Goal: Information Seeking & Learning: Compare options

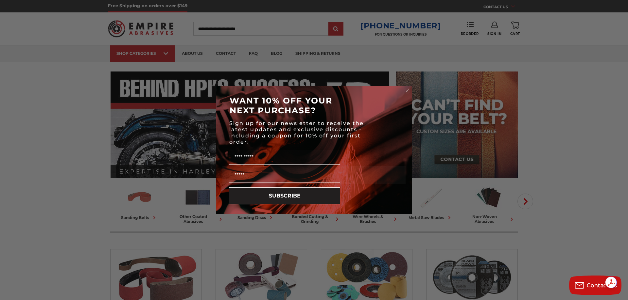
click at [407, 91] on icon "Close dialog" at bounding box center [407, 91] width 3 height 3
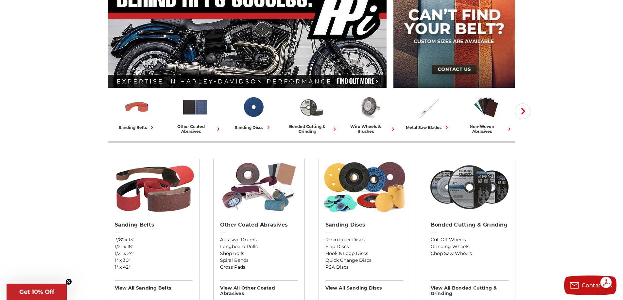
scroll to position [33, 0]
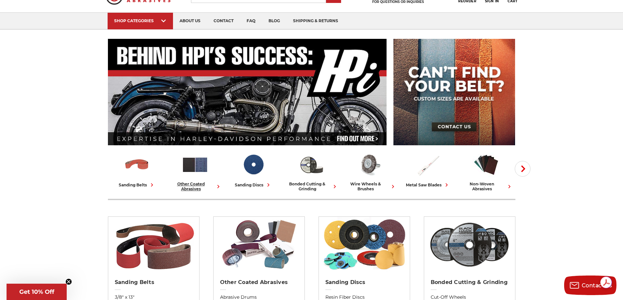
click at [198, 186] on div "other coated abrasives" at bounding box center [195, 187] width 53 height 10
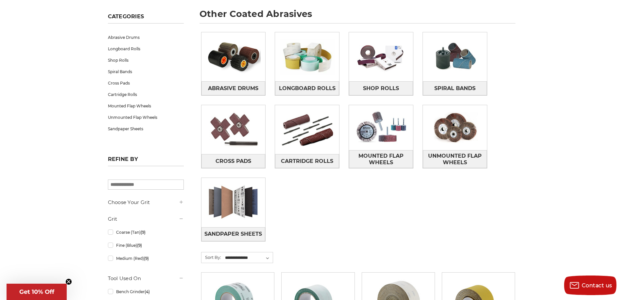
scroll to position [98, 0]
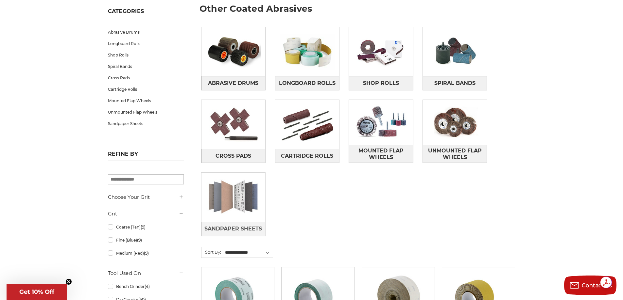
click at [234, 230] on span "Sandpaper Sheets" at bounding box center [233, 229] width 58 height 11
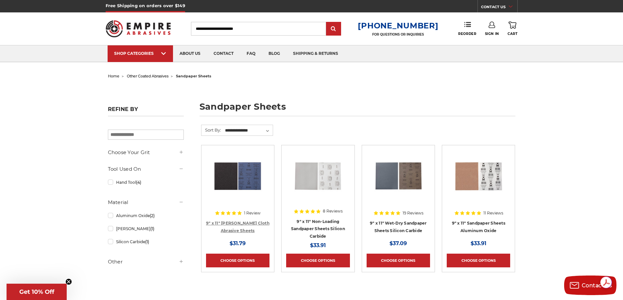
click at [243, 221] on link "9" x 11" [PERSON_NAME] Cloth Abrasive Sheets" at bounding box center [237, 227] width 63 height 12
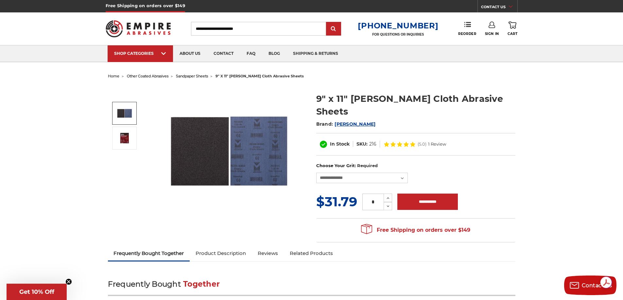
click at [209, 153] on img at bounding box center [229, 151] width 131 height 131
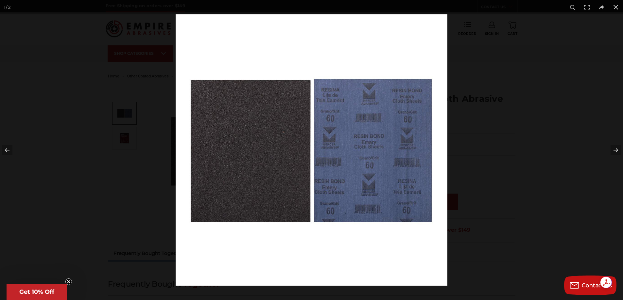
click at [259, 165] on img at bounding box center [312, 150] width 272 height 272
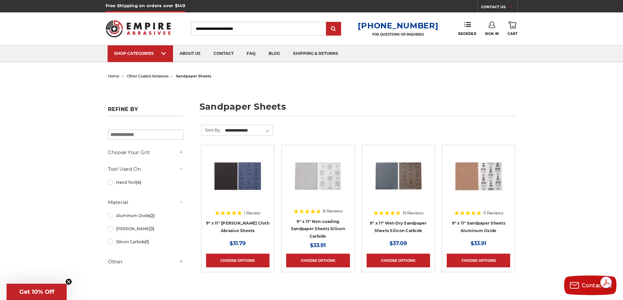
click at [465, 176] on img at bounding box center [478, 176] width 52 height 52
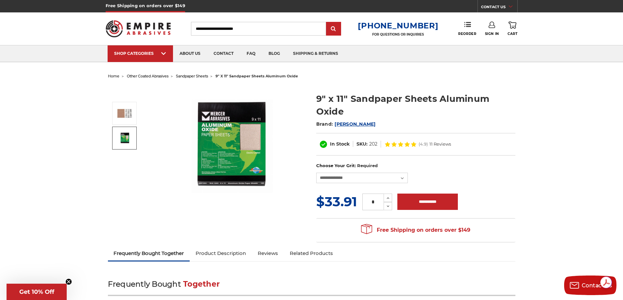
click at [129, 139] on img at bounding box center [124, 138] width 16 height 12
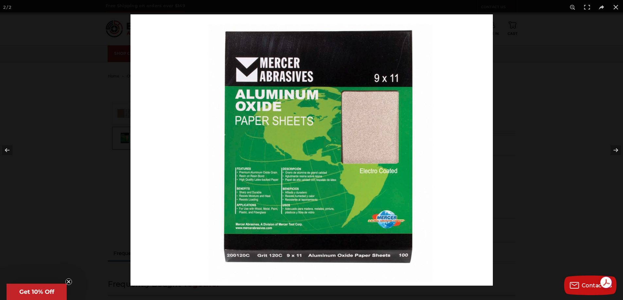
click at [407, 259] on img at bounding box center [311, 150] width 362 height 272
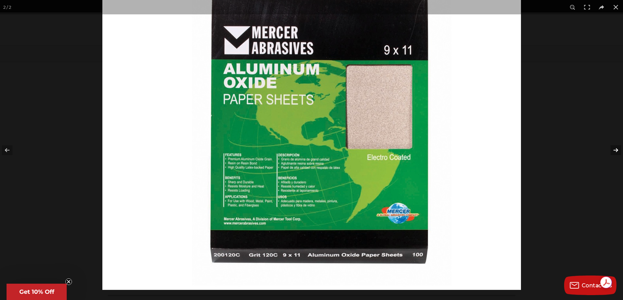
click at [616, 150] on button at bounding box center [611, 150] width 23 height 33
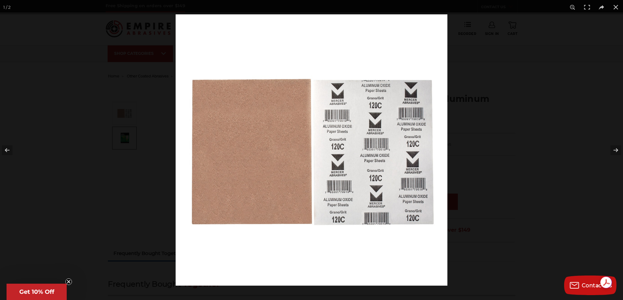
click at [275, 161] on img at bounding box center [312, 150] width 272 height 272
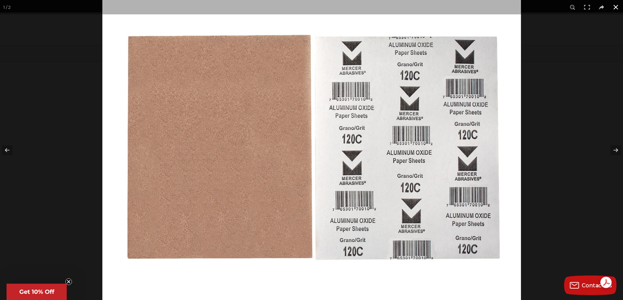
click at [617, 6] on button at bounding box center [615, 7] width 14 height 14
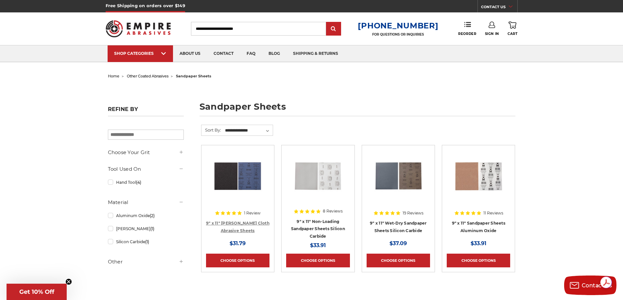
click at [236, 224] on link "9" x 11" [PERSON_NAME] Cloth Abrasive Sheets" at bounding box center [237, 227] width 63 height 12
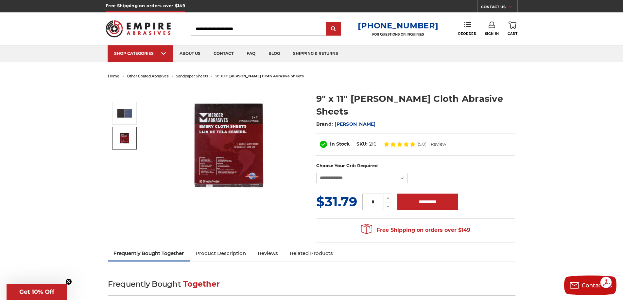
click at [121, 137] on img at bounding box center [124, 138] width 16 height 12
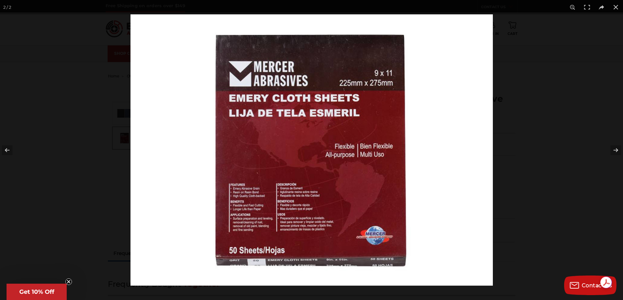
click at [374, 262] on img at bounding box center [311, 150] width 362 height 272
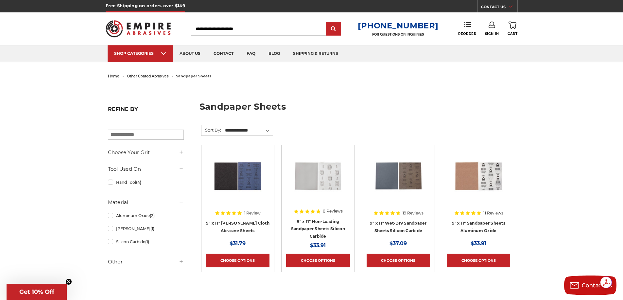
click at [316, 174] on img at bounding box center [318, 176] width 52 height 52
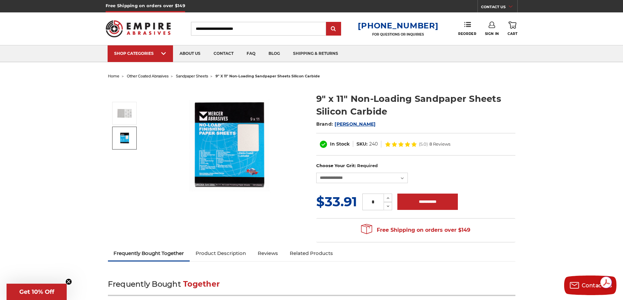
click at [127, 139] on img at bounding box center [124, 138] width 16 height 12
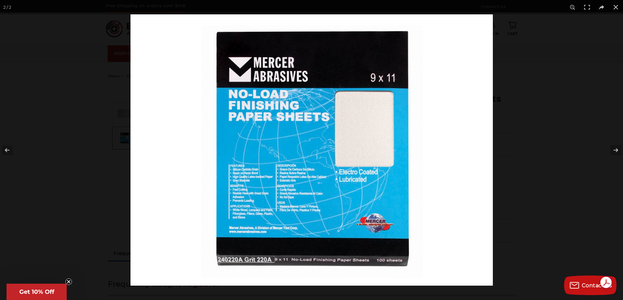
click at [241, 178] on img at bounding box center [311, 150] width 362 height 272
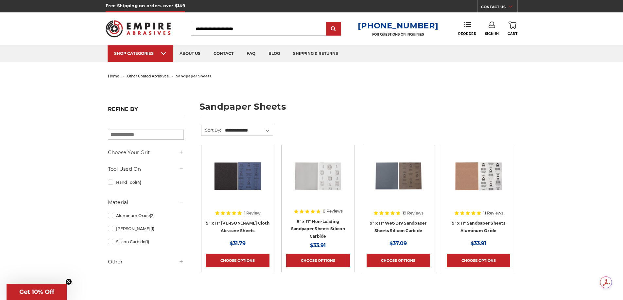
click at [240, 181] on img at bounding box center [238, 176] width 52 height 52
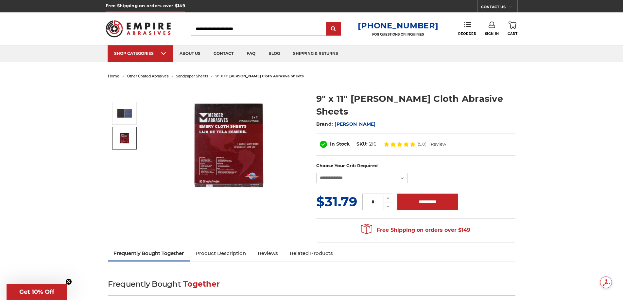
click at [116, 143] on img at bounding box center [124, 138] width 16 height 12
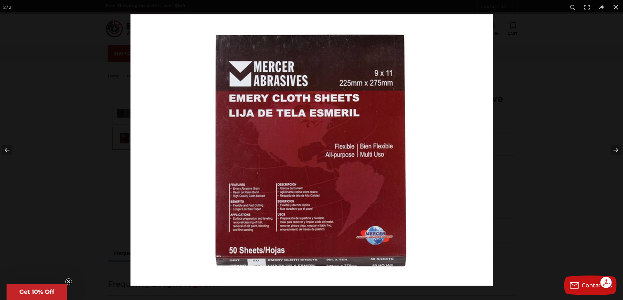
click at [242, 214] on img at bounding box center [311, 150] width 362 height 272
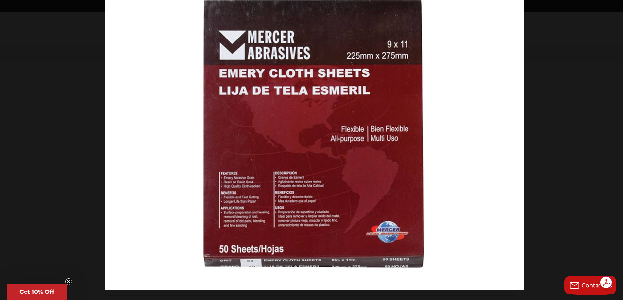
click at [249, 223] on img at bounding box center [314, 133] width 419 height 314
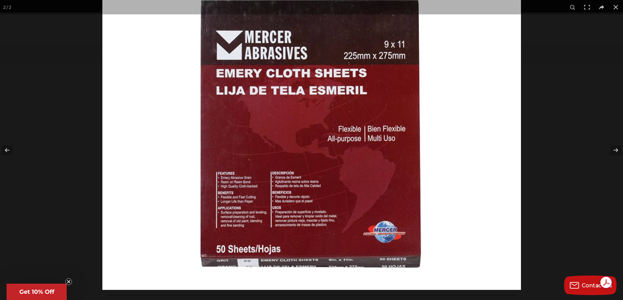
click at [246, 222] on img at bounding box center [311, 133] width 419 height 314
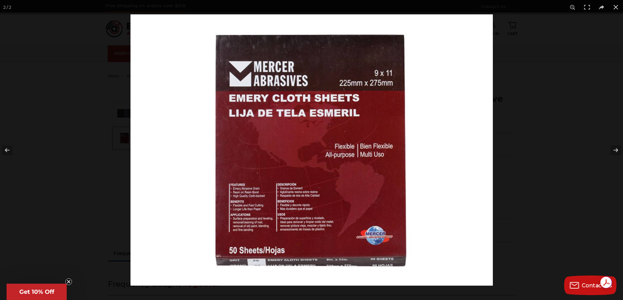
click at [246, 222] on img at bounding box center [311, 150] width 362 height 272
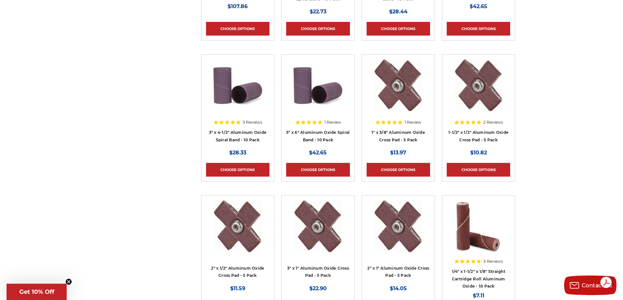
scroll to position [2452, 0]
